Goal: Obtain resource: Download file/media

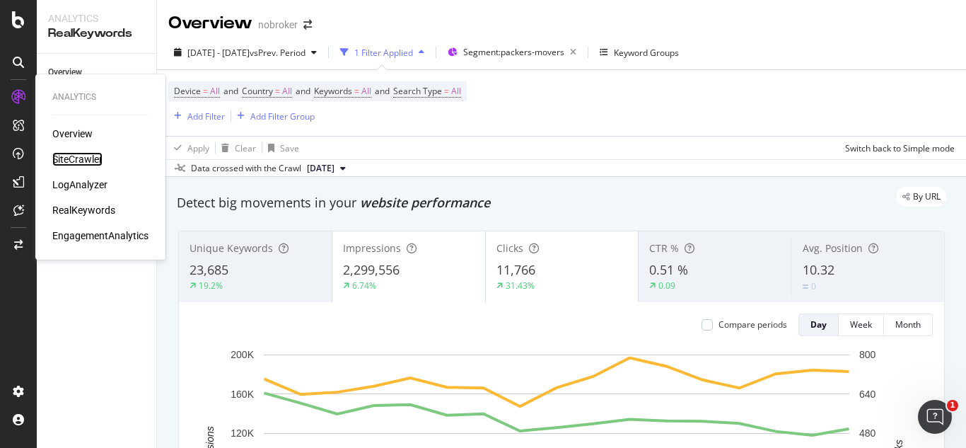
click at [74, 156] on div "SiteCrawler" at bounding box center [77, 159] width 50 height 14
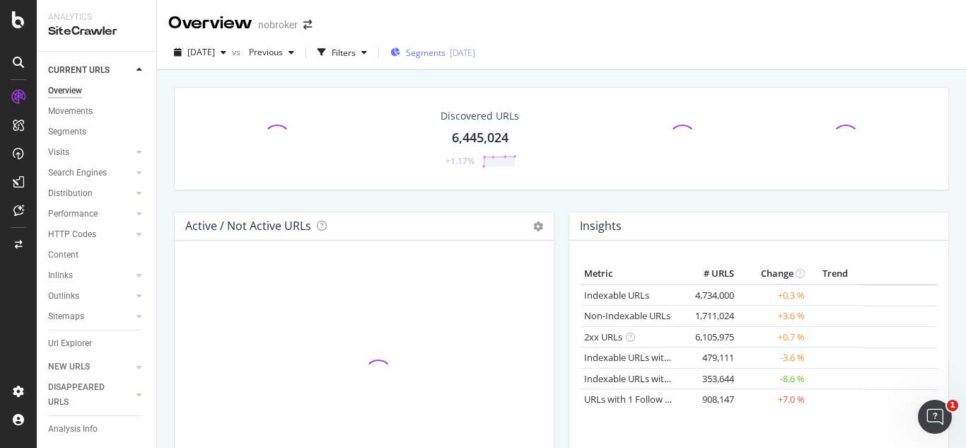
click at [455, 61] on div "Segments [DATE]" at bounding box center [432, 52] width 85 height 21
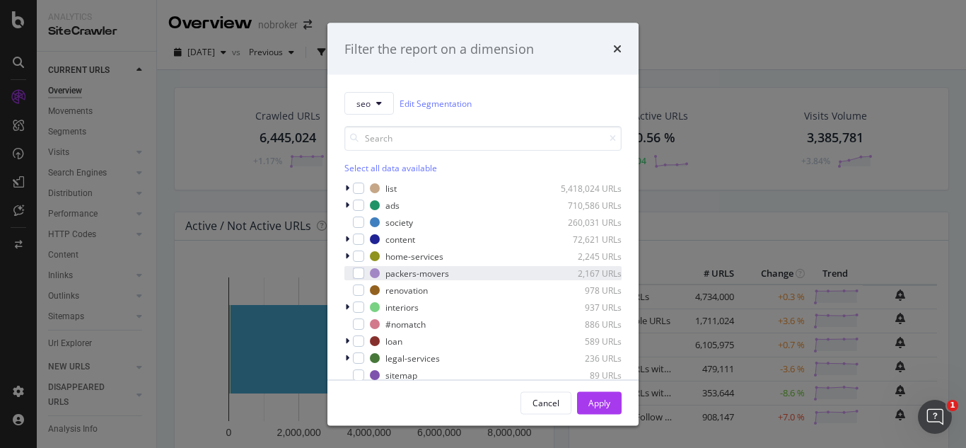
click at [365, 274] on div "packers-movers 2,167 URLs" at bounding box center [482, 273] width 277 height 14
click at [597, 394] on div "Apply" at bounding box center [599, 402] width 22 height 21
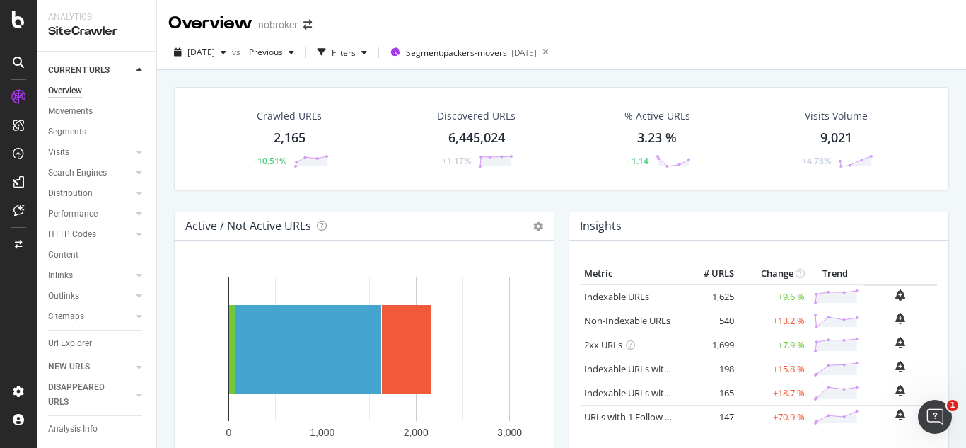
click at [282, 141] on div "2,165" at bounding box center [290, 138] width 32 height 18
click at [281, 136] on div "Crawled URLs 2,165 +10.51% Discovered URLs 6,445,024 +1.17% % Active URLs 3.23 …" at bounding box center [561, 294] width 809 height 448
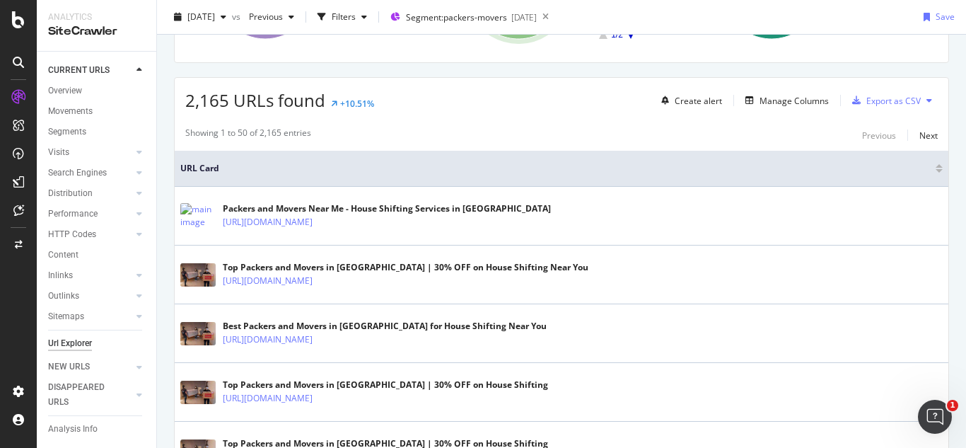
scroll to position [211, 0]
click at [876, 106] on div "Export as CSV" at bounding box center [883, 99] width 74 height 21
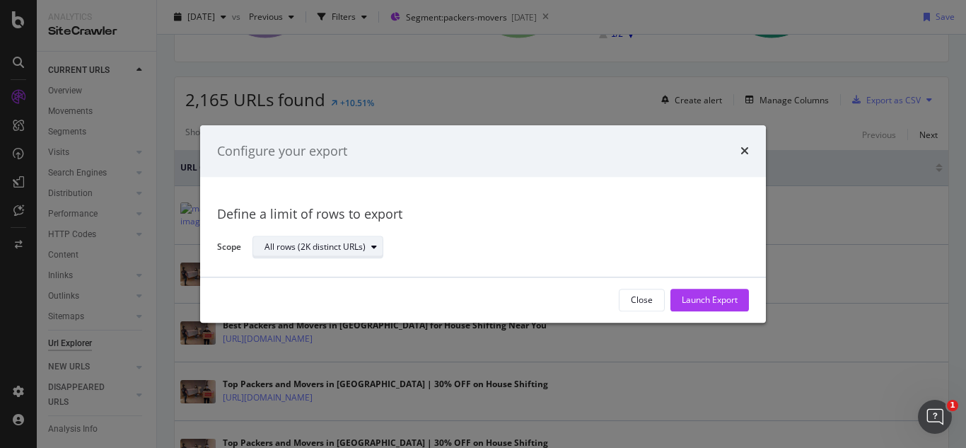
click at [354, 245] on div "All rows (2K distinct URLs)" at bounding box center [314, 247] width 101 height 8
click at [477, 232] on div "Define a limit of rows to export Scope All rows (2K distinct URLs)" at bounding box center [483, 227] width 532 height 66
click at [715, 291] on div "Launch Export" at bounding box center [710, 299] width 56 height 21
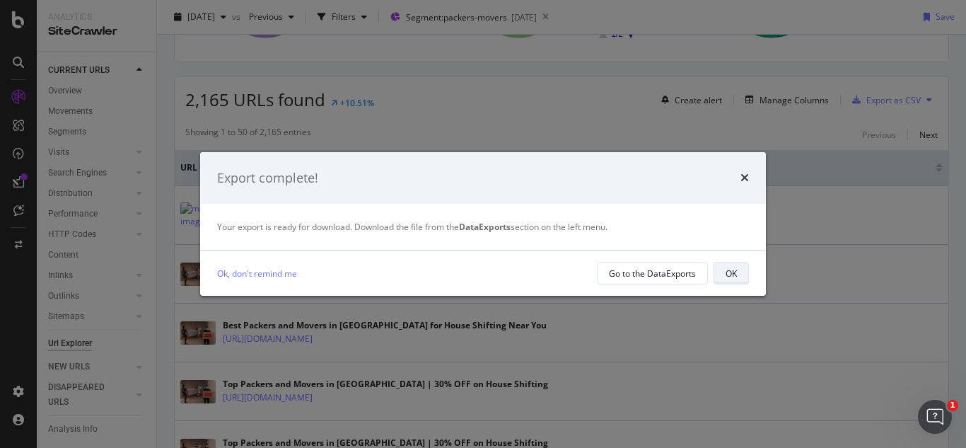
click at [725, 267] on div "OK" at bounding box center [730, 273] width 11 height 12
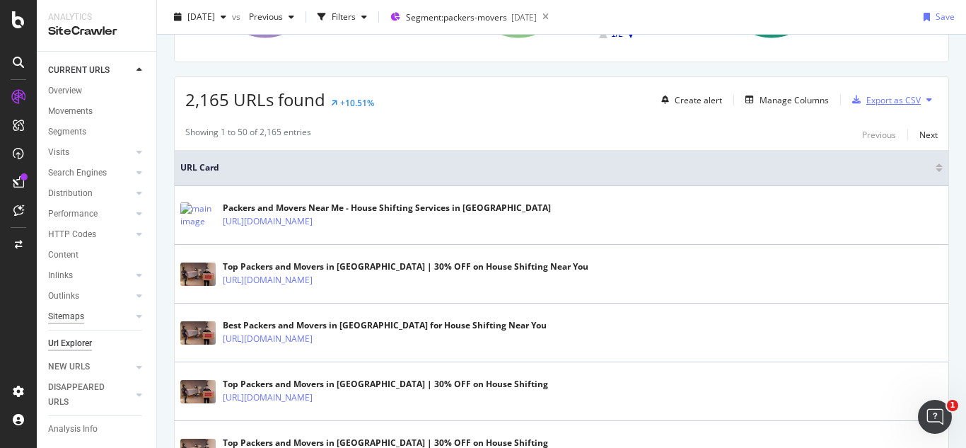
scroll to position [42, 0]
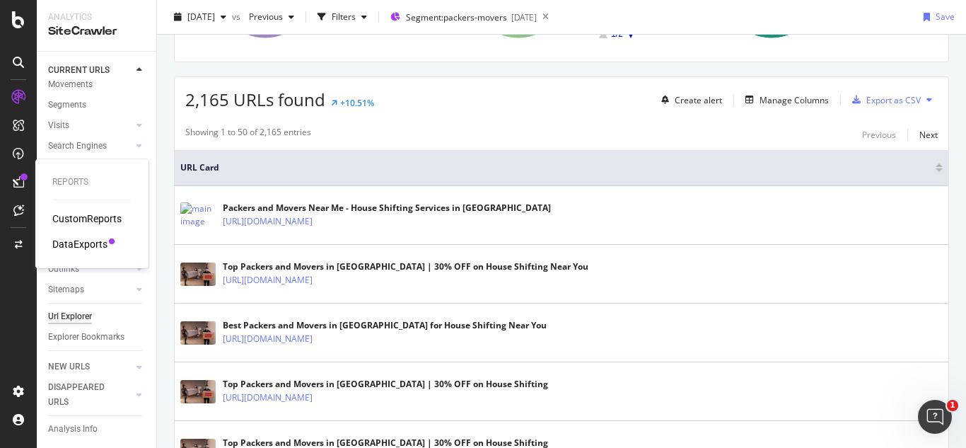
click at [80, 242] on div "DataExports" at bounding box center [79, 244] width 55 height 14
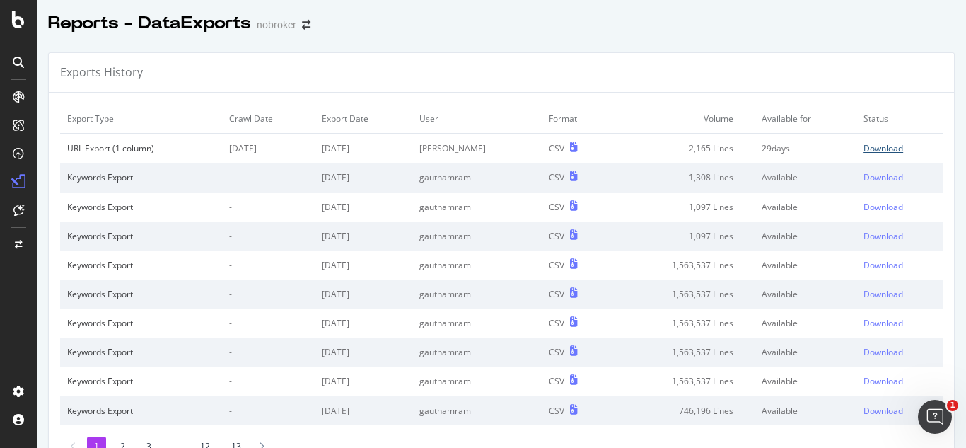
click at [863, 149] on div "Download" at bounding box center [883, 148] width 40 height 12
click at [893, 86] on div "Exports History" at bounding box center [501, 73] width 905 height 40
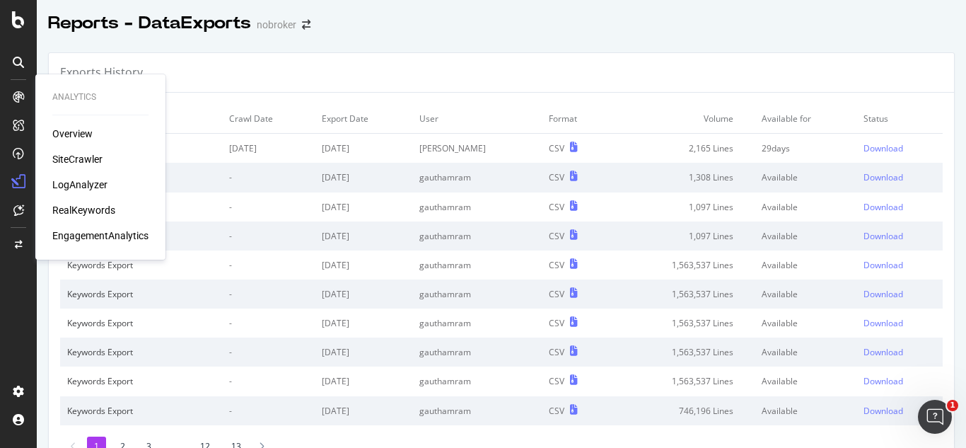
click at [78, 209] on div "RealKeywords" at bounding box center [83, 210] width 63 height 14
